Goal: Information Seeking & Learning: Learn about a topic

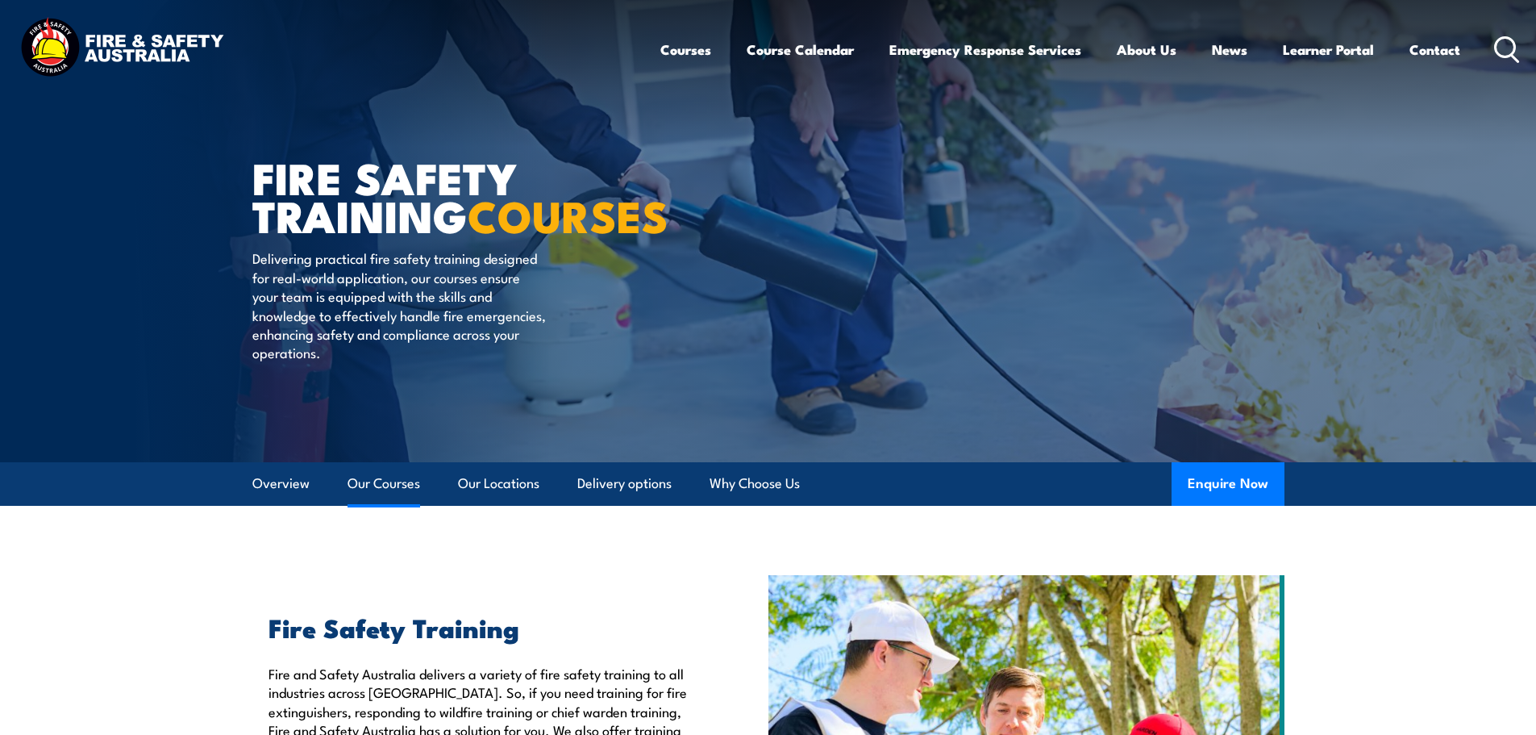
click at [395, 481] on link "Our Courses" at bounding box center [384, 483] width 73 height 43
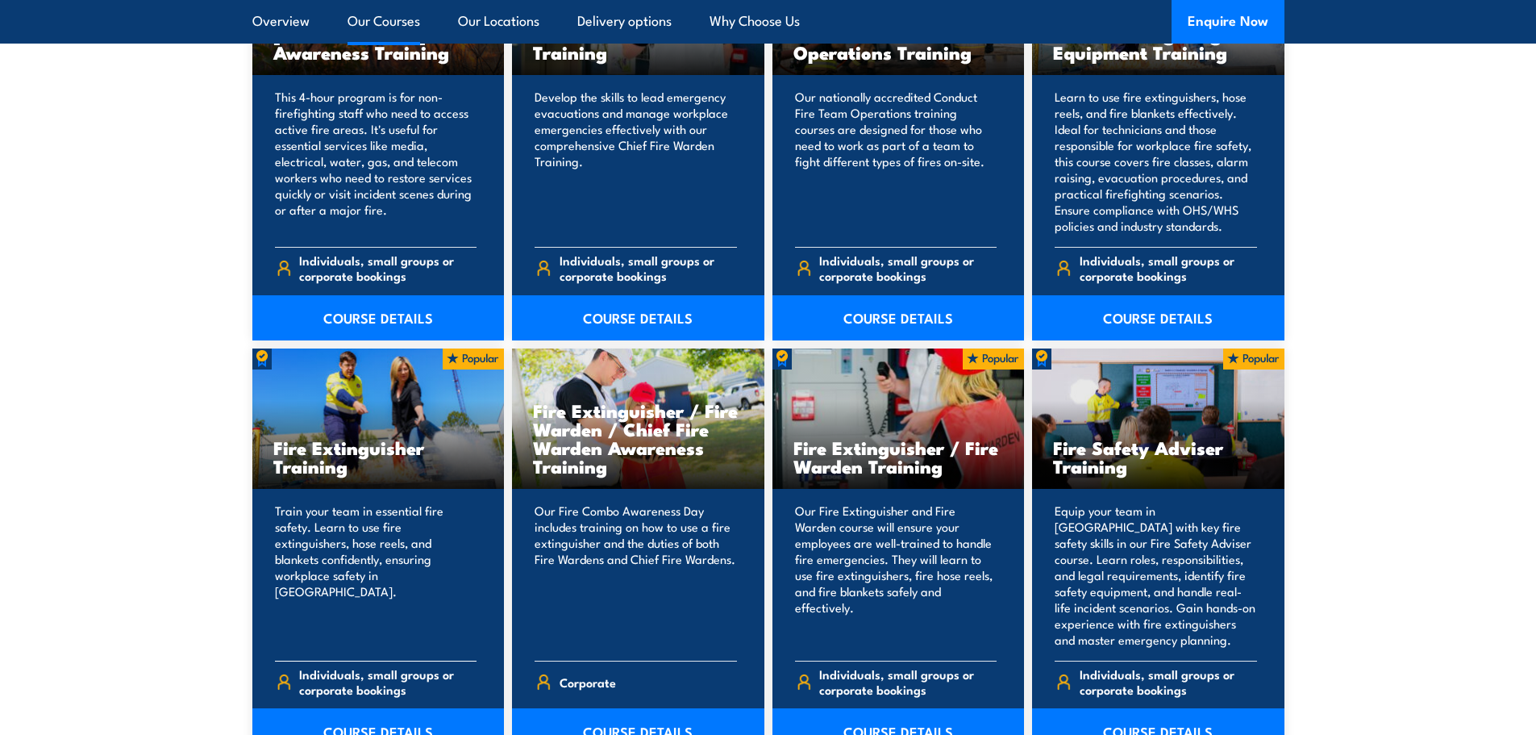
scroll to position [1546, 0]
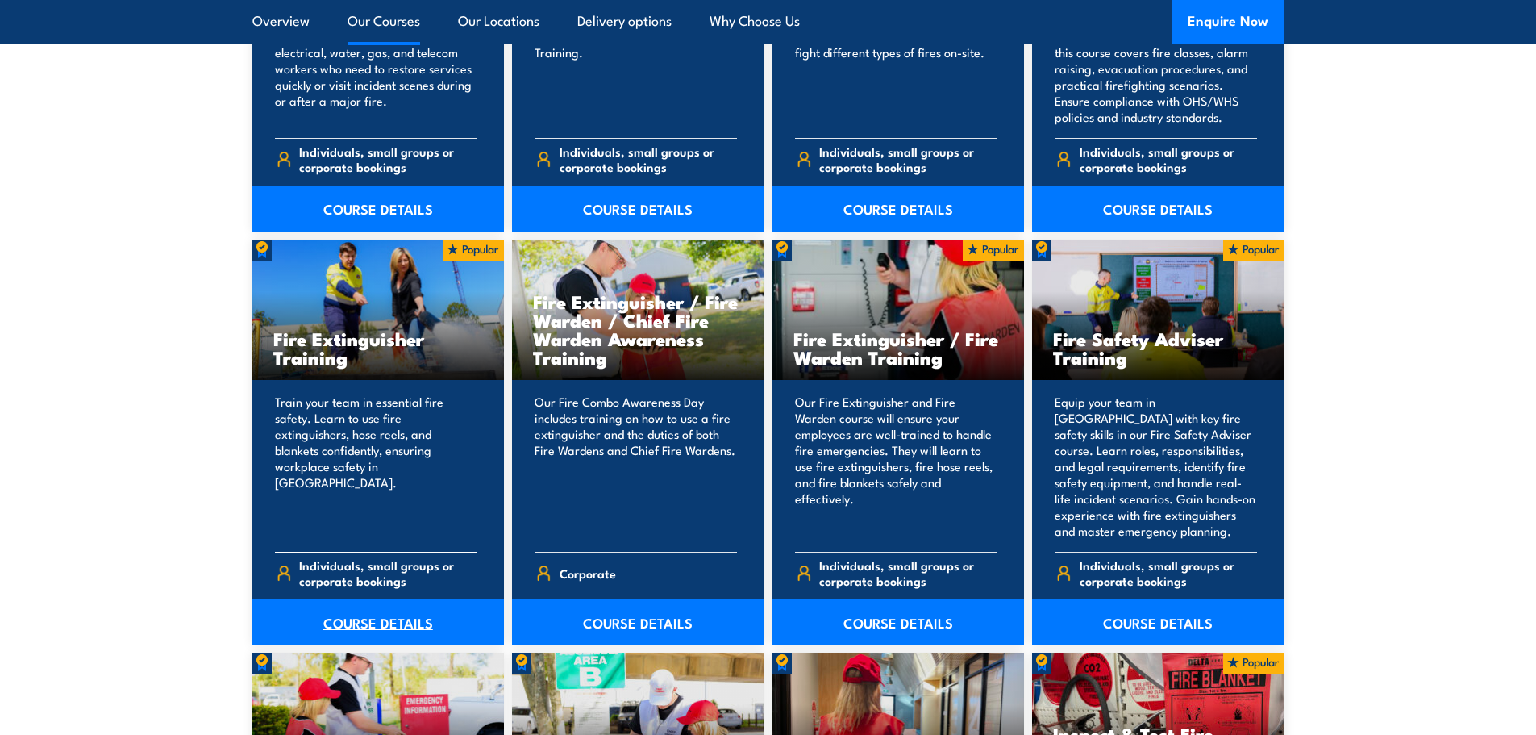
click at [360, 620] on link "COURSE DETAILS" at bounding box center [378, 621] width 252 height 45
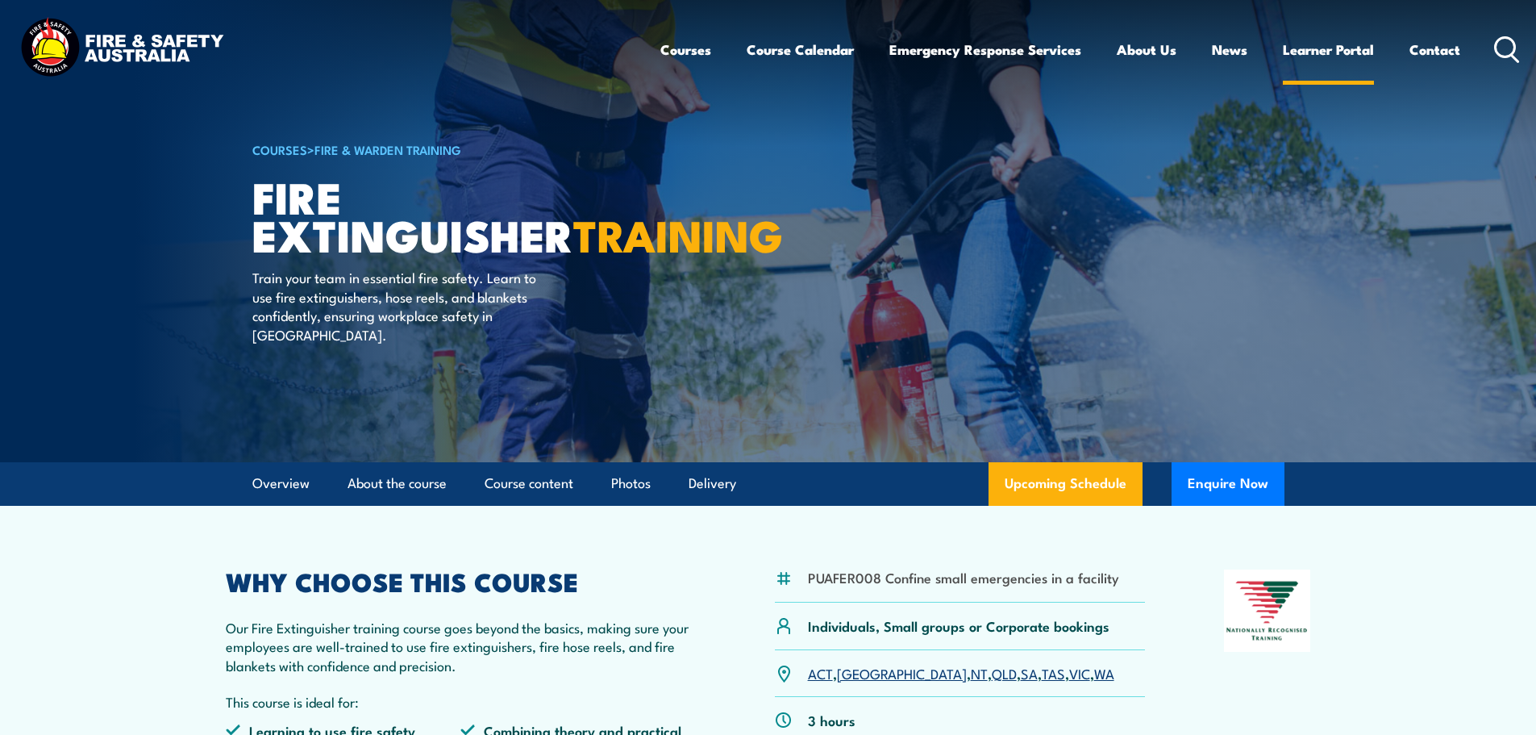
click at [1340, 45] on link "Learner Portal" at bounding box center [1328, 49] width 91 height 43
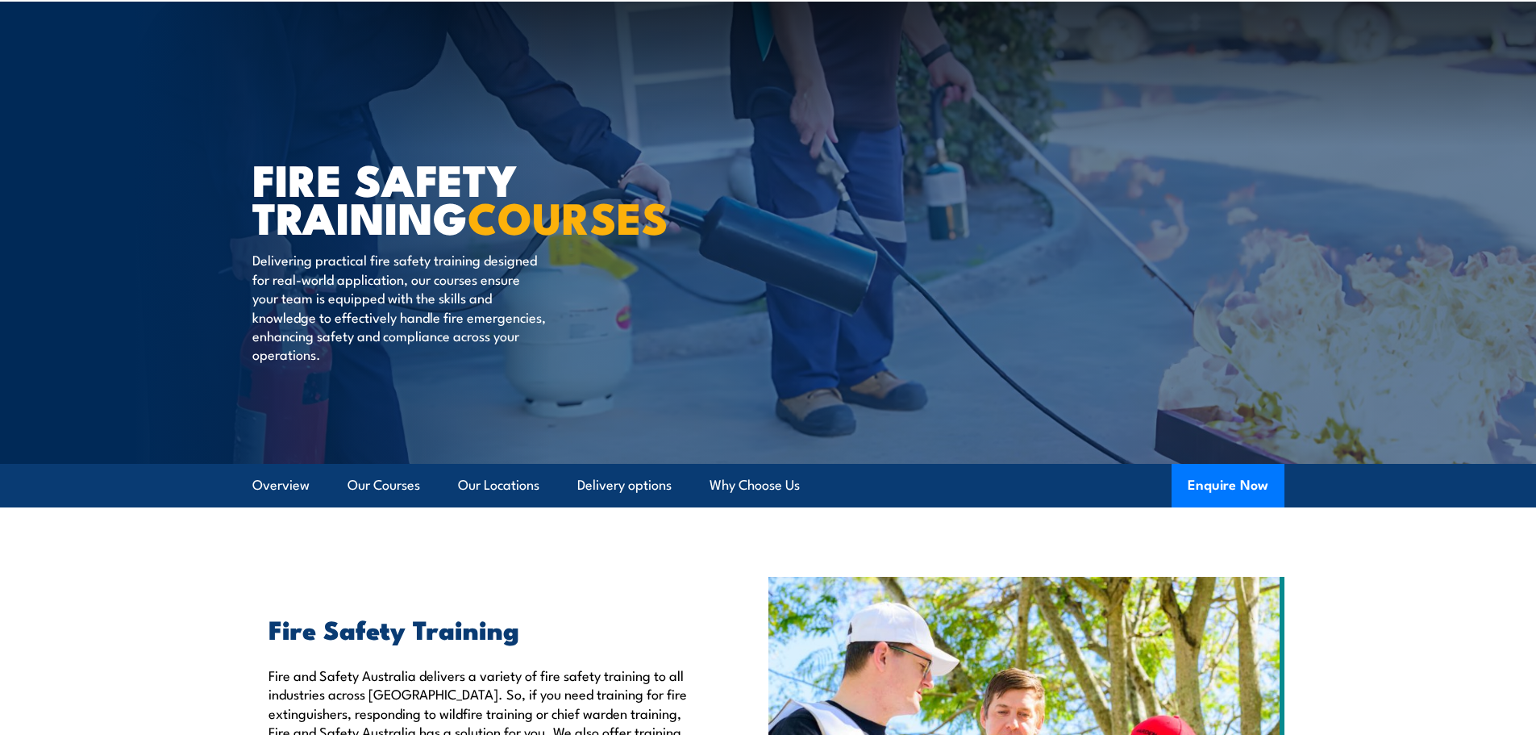
scroll to position [97, 0]
